Goal: Task Accomplishment & Management: Complete application form

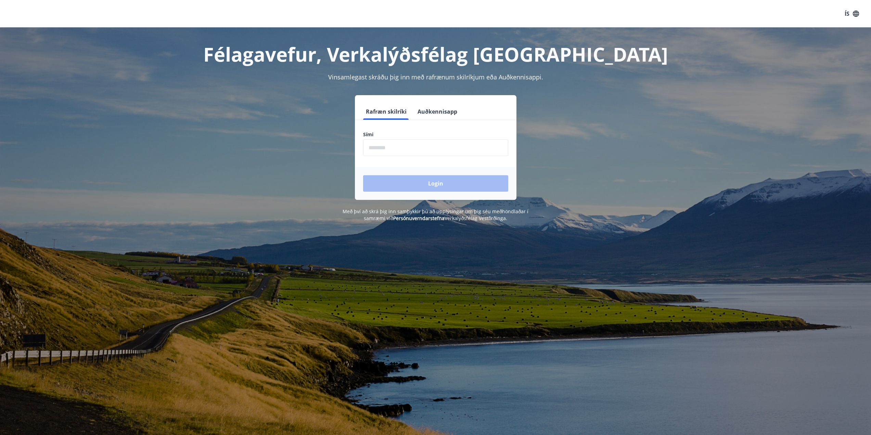
click at [383, 151] on input "phone" at bounding box center [435, 147] width 145 height 17
type input "********"
click at [363, 175] on button "Login" at bounding box center [435, 183] width 145 height 16
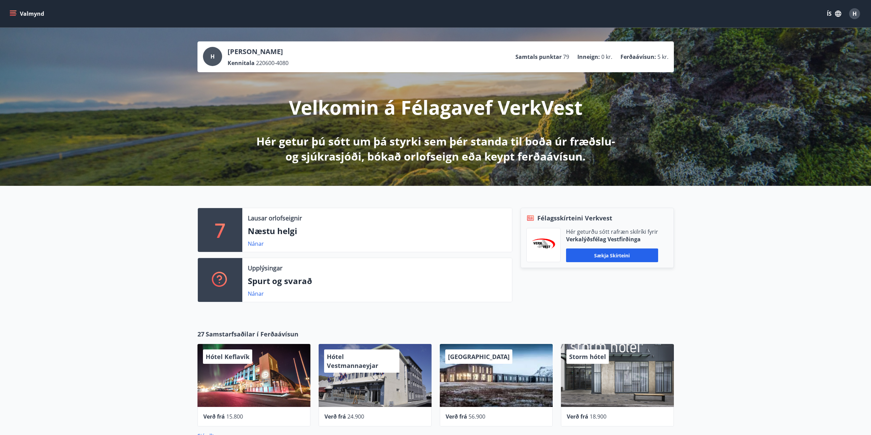
click at [15, 10] on button "Valmynd" at bounding box center [27, 14] width 39 height 12
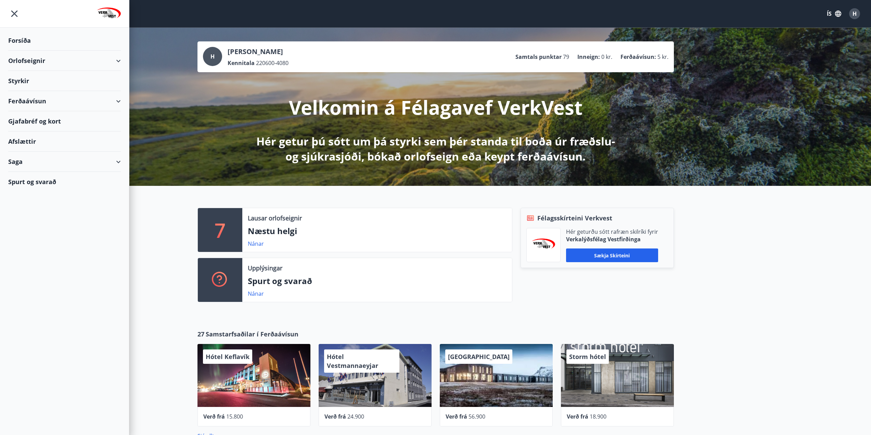
click at [50, 77] on div "Styrkir" at bounding box center [64, 81] width 113 height 20
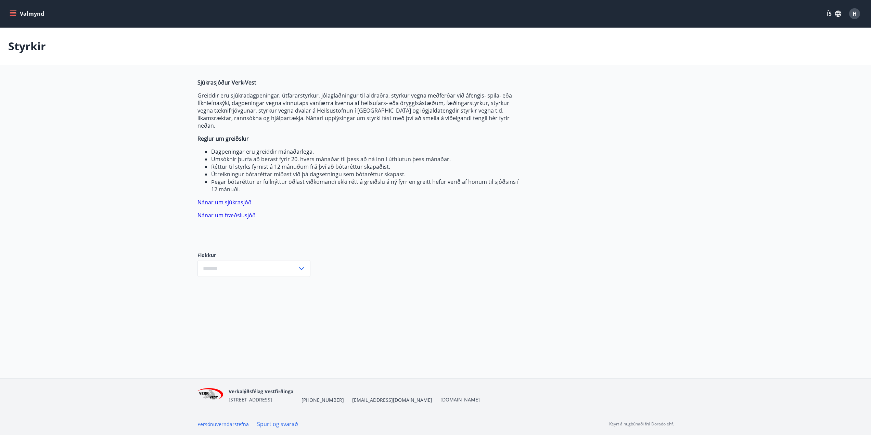
type input "***"
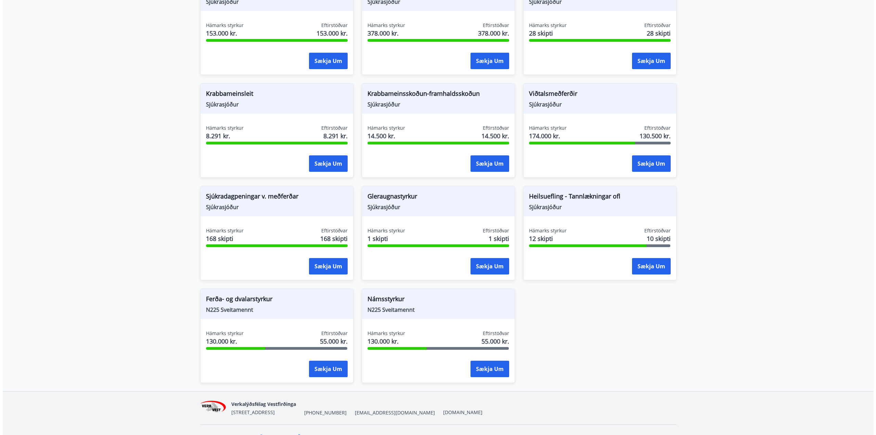
scroll to position [411, 0]
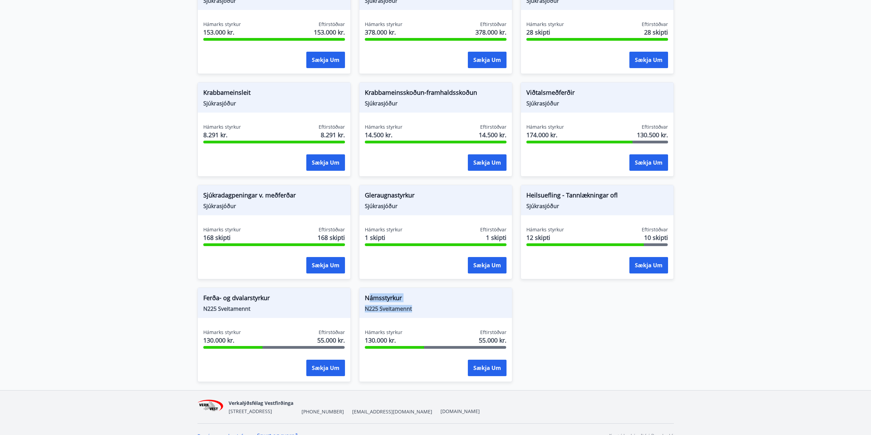
drag, startPoint x: 393, startPoint y: 295, endPoint x: 431, endPoint y: 299, distance: 37.8
click at [431, 299] on div "Námsstyrkur N225 Sveitamennt" at bounding box center [435, 303] width 153 height 30
click at [431, 305] on span "N225 Sveitamennt" at bounding box center [436, 309] width 142 height 8
click at [483, 360] on button "Sækja um" at bounding box center [487, 368] width 39 height 16
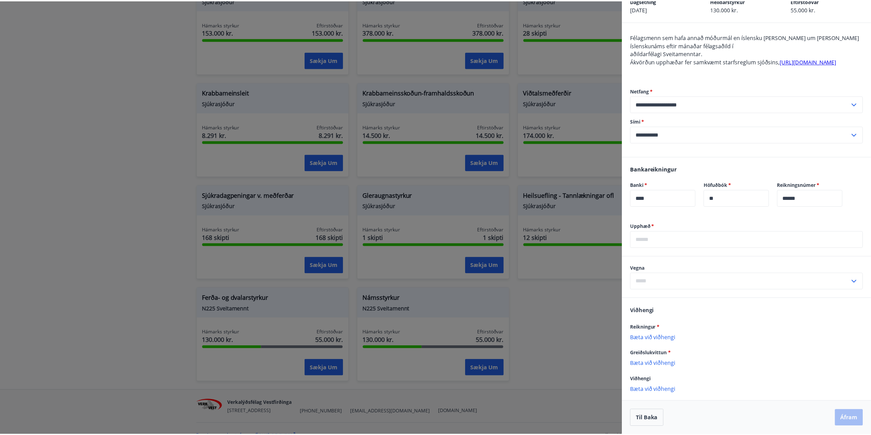
scroll to position [48, 0]
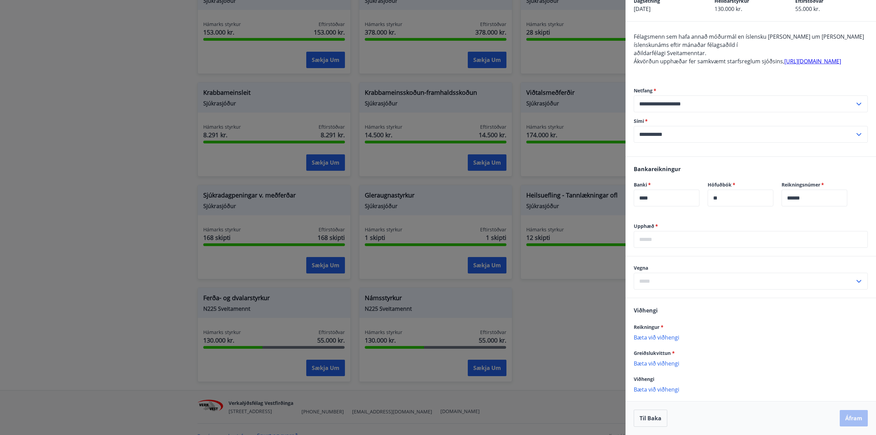
click at [595, 302] on div at bounding box center [438, 217] width 876 height 435
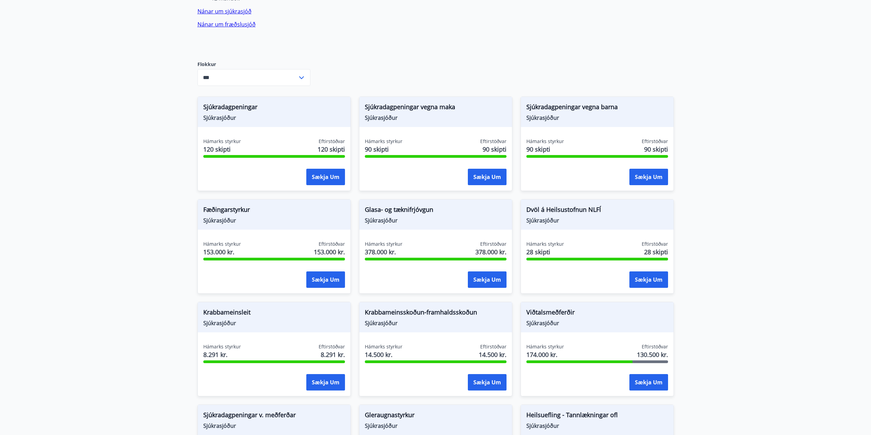
scroll to position [171, 0]
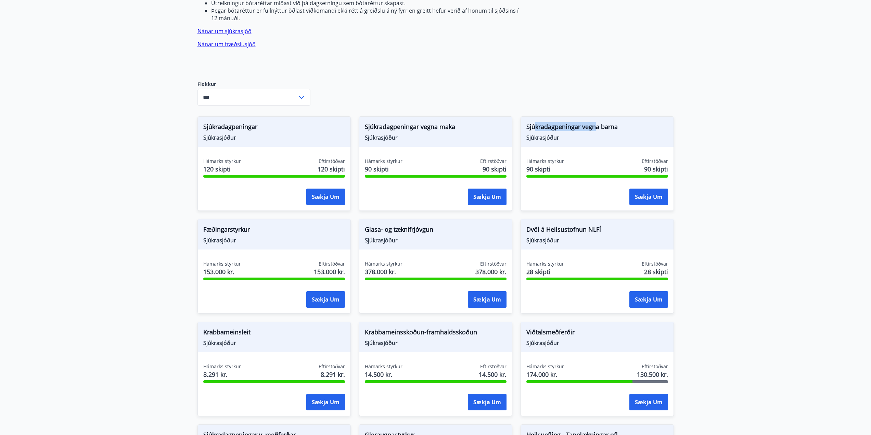
drag, startPoint x: 558, startPoint y: 122, endPoint x: 596, endPoint y: 122, distance: 38.0
click at [596, 122] on span "Sjúkradagpeningar vegna barna" at bounding box center [598, 128] width 142 height 12
click at [597, 123] on span "Sjúkradagpeningar vegna barna" at bounding box center [598, 128] width 142 height 12
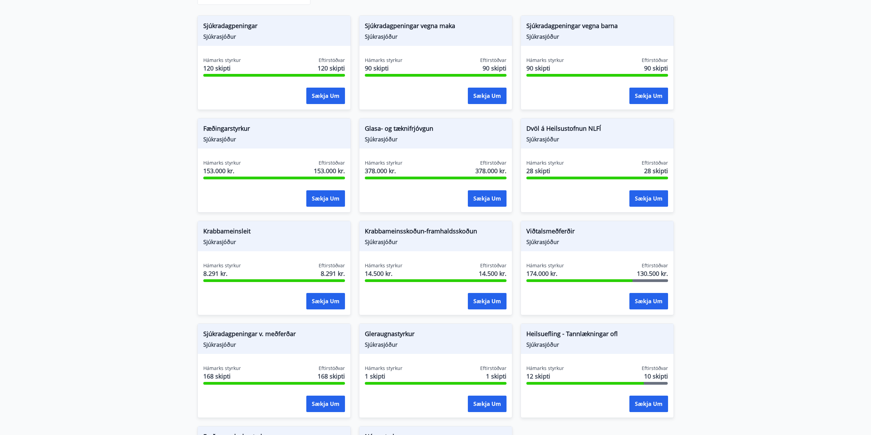
scroll to position [274, 0]
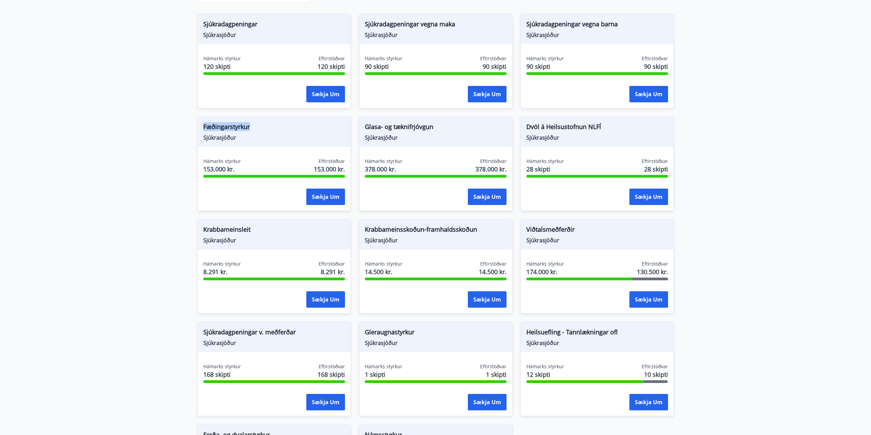
drag, startPoint x: 212, startPoint y: 124, endPoint x: 256, endPoint y: 125, distance: 43.8
click at [256, 125] on span "Fæðingarstyrkur" at bounding box center [274, 128] width 142 height 12
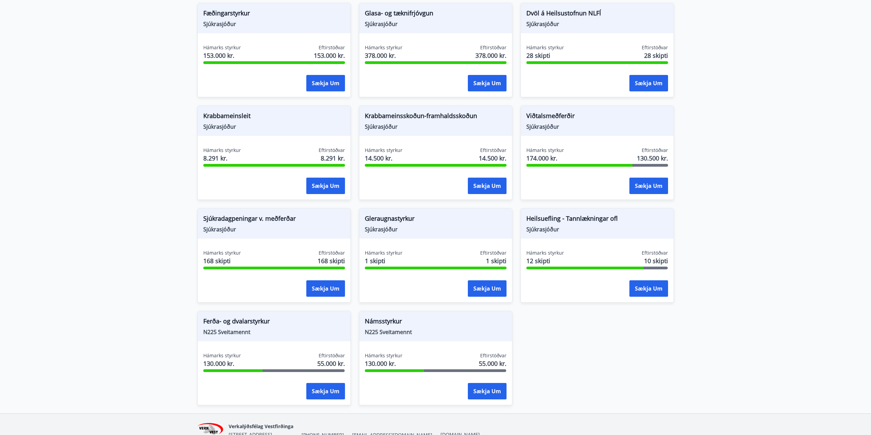
scroll to position [416, 0]
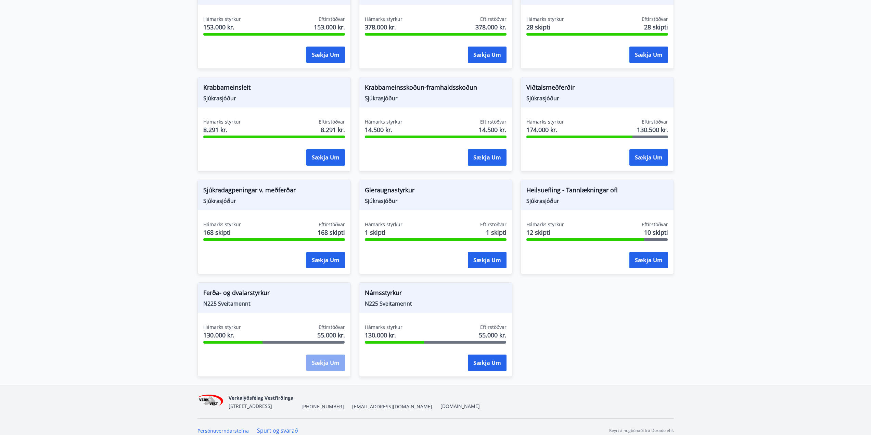
click at [322, 356] on button "Sækja um" at bounding box center [325, 363] width 39 height 16
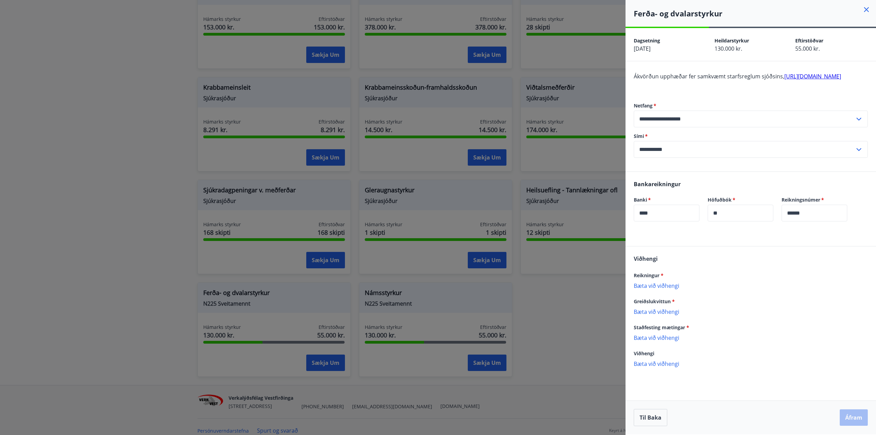
click at [534, 297] on div at bounding box center [438, 217] width 876 height 435
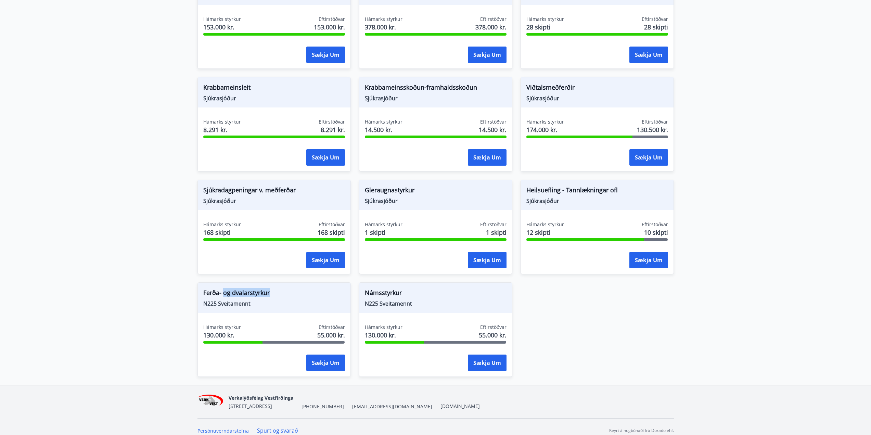
drag, startPoint x: 224, startPoint y: 286, endPoint x: 298, endPoint y: 286, distance: 73.3
click at [298, 288] on span "Ferða- og dvalarstyrkur" at bounding box center [274, 294] width 142 height 12
drag, startPoint x: 270, startPoint y: 286, endPoint x: 197, endPoint y: 283, distance: 73.3
click at [197, 283] on div "Ferða- og dvalarstyrkur N225 Sveitamennt Hámarks styrkur 130.000 kr. Eftirstöðv…" at bounding box center [270, 325] width 162 height 103
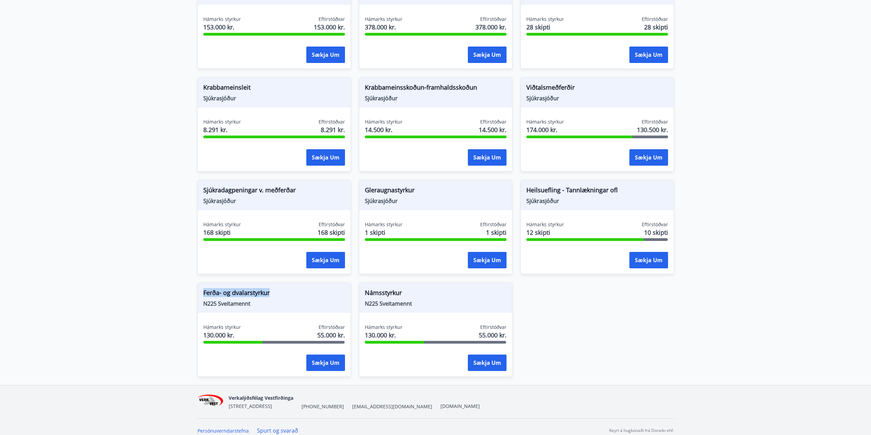
click at [197, 283] on div "Ferða- og dvalarstyrkur N225 Sveitamennt Hámarks styrkur 130.000 kr. Eftirstöðv…" at bounding box center [270, 325] width 162 height 103
drag, startPoint x: 479, startPoint y: 326, endPoint x: 514, endPoint y: 326, distance: 34.9
click at [514, 326] on div "Sjúkradagpeningar Sjúkrasjóður Hámarks styrkur 120 skipti Eftirstöðvar 120 skip…" at bounding box center [431, 120] width 485 height 514
click at [507, 330] on div "Hámarks styrkur 130.000 kr. Eftirstöðvar 55.000 kr. Sækja um" at bounding box center [435, 349] width 153 height 50
drag, startPoint x: 504, startPoint y: 328, endPoint x: 457, endPoint y: 325, distance: 47.4
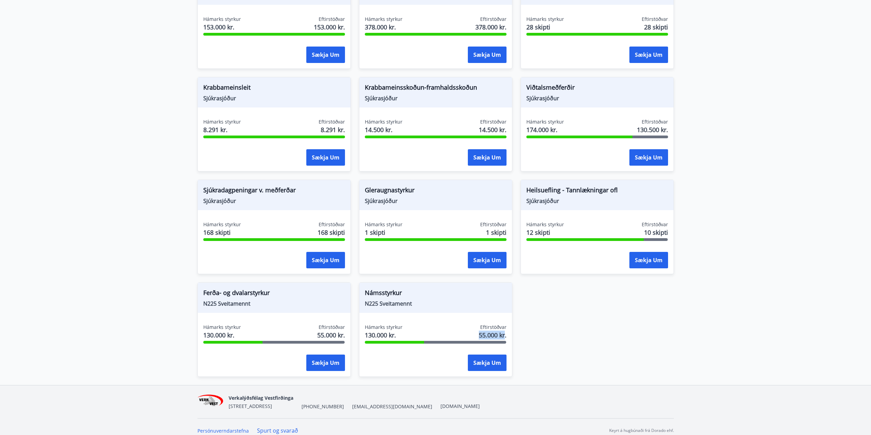
click at [457, 325] on div "Hámarks styrkur 130.000 kr. Eftirstöðvar 55.000 kr." at bounding box center [436, 332] width 142 height 17
click at [458, 326] on div "Hámarks styrkur 130.000 kr. Eftirstöðvar 55.000 kr." at bounding box center [436, 332] width 142 height 17
drag, startPoint x: 373, startPoint y: 321, endPoint x: 407, endPoint y: 324, distance: 34.3
click at [407, 324] on div "Hámarks styrkur 130.000 kr. Eftirstöðvar 55.000 kr." at bounding box center [436, 332] width 142 height 17
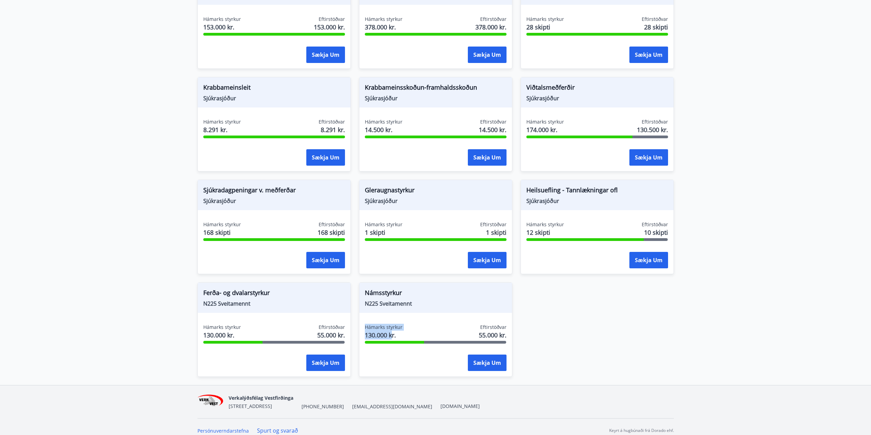
drag, startPoint x: 393, startPoint y: 327, endPoint x: 361, endPoint y: 319, distance: 32.9
click at [361, 324] on div "Hámarks styrkur 130.000 kr. Eftirstöðvar 55.000 kr. Sækja um" at bounding box center [435, 349] width 153 height 50
drag, startPoint x: 365, startPoint y: 318, endPoint x: 405, endPoint y: 327, distance: 41.7
click at [405, 327] on div "Hámarks styrkur 130.000 kr. Eftirstöðvar 55.000 kr. Sækja um" at bounding box center [435, 349] width 153 height 50
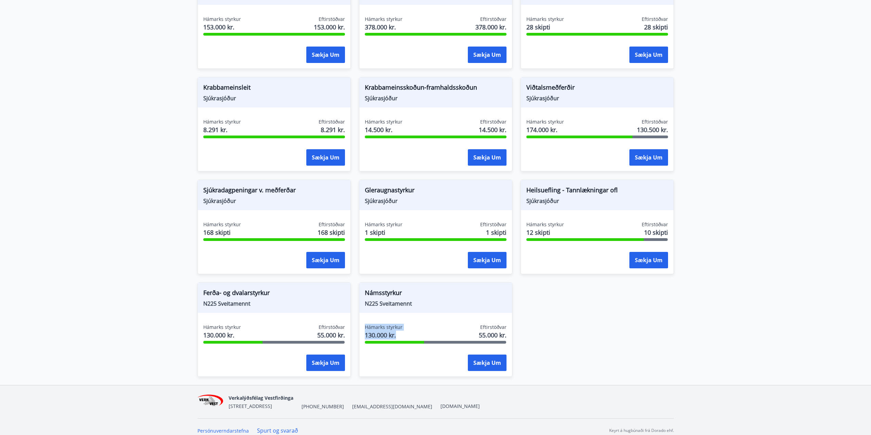
click at [405, 327] on div "Hámarks styrkur 130.000 kr. Eftirstöðvar 55.000 kr." at bounding box center [436, 332] width 142 height 17
drag, startPoint x: 405, startPoint y: 328, endPoint x: 367, endPoint y: 319, distance: 39.0
click at [367, 324] on div "Hámarks styrkur 130.000 kr. Eftirstöðvar 55.000 kr." at bounding box center [436, 332] width 142 height 17
click at [367, 324] on span "Hámarks styrkur" at bounding box center [384, 327] width 38 height 7
click at [366, 324] on span "Hámarks styrkur" at bounding box center [384, 327] width 38 height 7
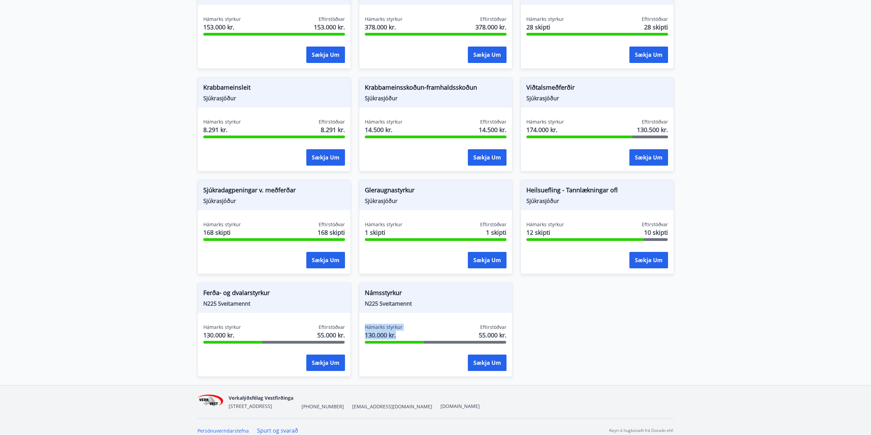
drag, startPoint x: 364, startPoint y: 317, endPoint x: 412, endPoint y: 327, distance: 49.2
click at [412, 327] on div "Hámarks styrkur 130.000 kr. Eftirstöðvar 55.000 kr. Sækja um" at bounding box center [435, 349] width 153 height 50
click at [413, 327] on div "Hámarks styrkur 130.000 kr. Eftirstöðvar 55.000 kr." at bounding box center [436, 332] width 142 height 17
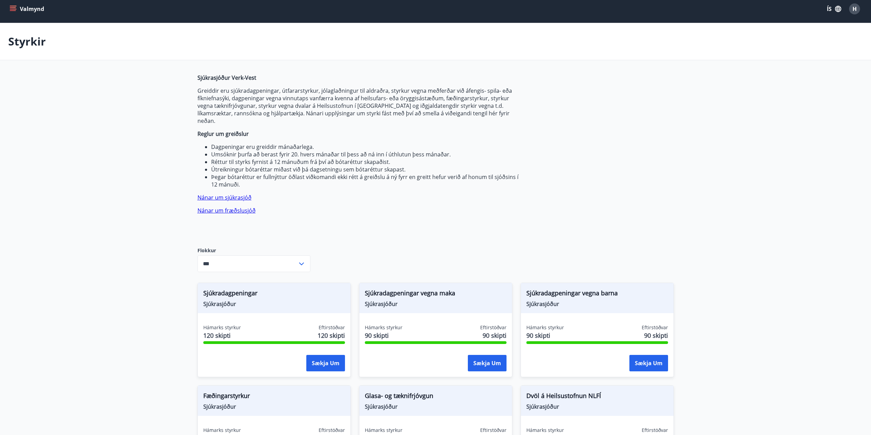
scroll to position [0, 0]
